Goal: Task Accomplishment & Management: Use online tool/utility

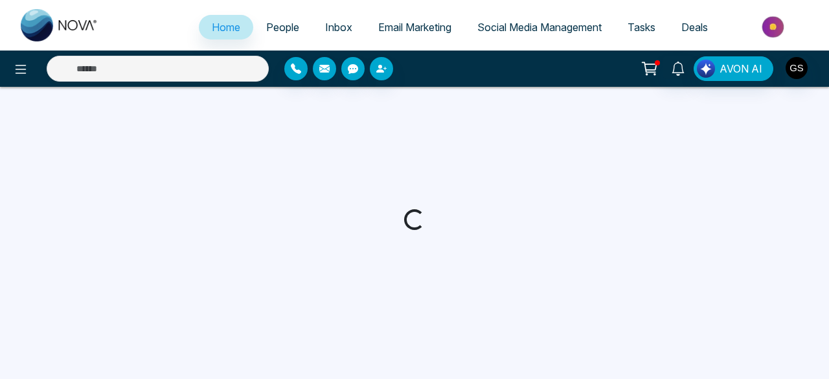
select select "*"
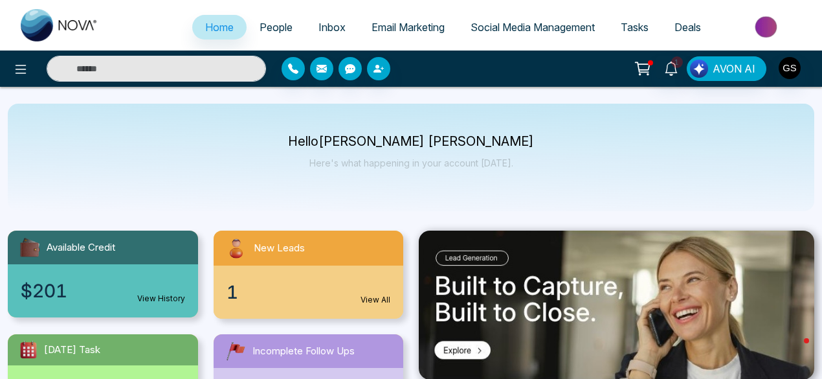
click at [533, 28] on span "Social Media Management" at bounding box center [533, 27] width 124 height 13
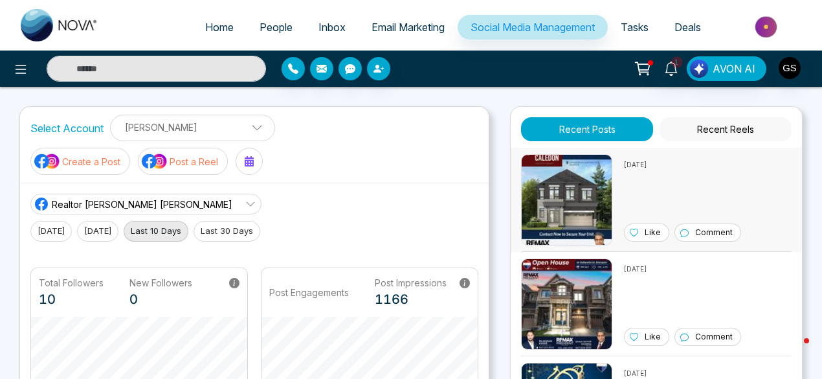
click at [585, 207] on img at bounding box center [566, 199] width 91 height 91
